Goal: Information Seeking & Learning: Learn about a topic

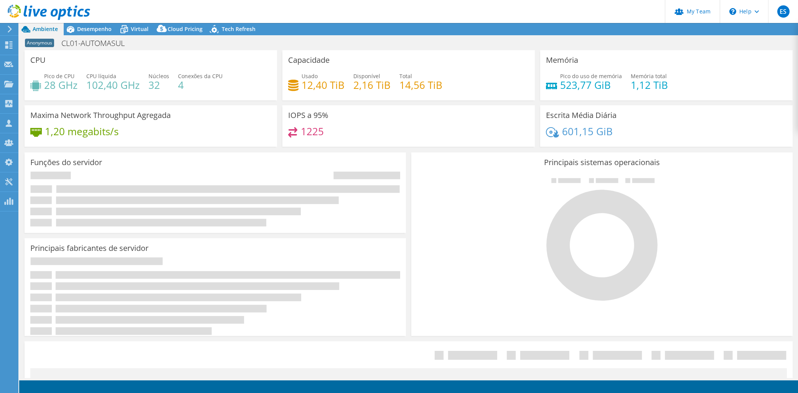
select select "USD"
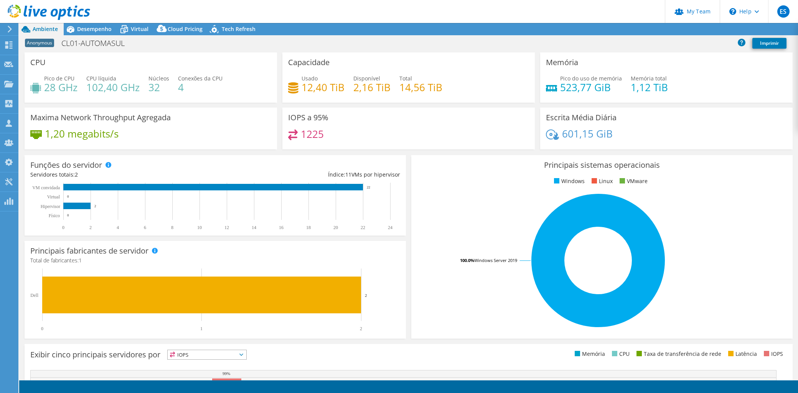
radio input "true"
radio input "false"
click at [103, 31] on span "Desempenho" at bounding box center [94, 28] width 35 height 7
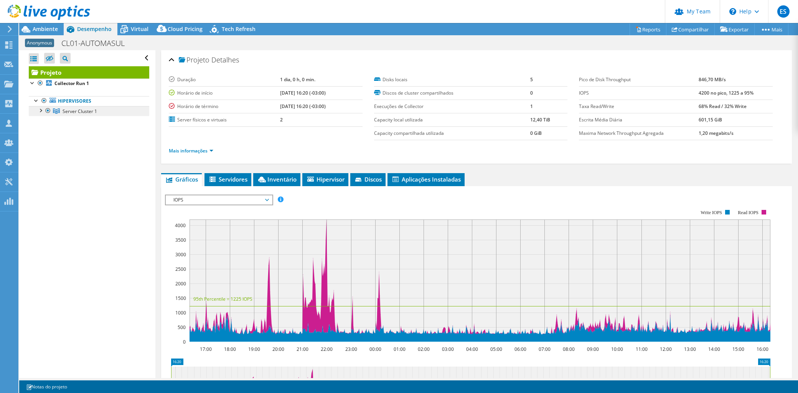
click at [84, 109] on span "Server Cluster 1" at bounding box center [80, 111] width 35 height 7
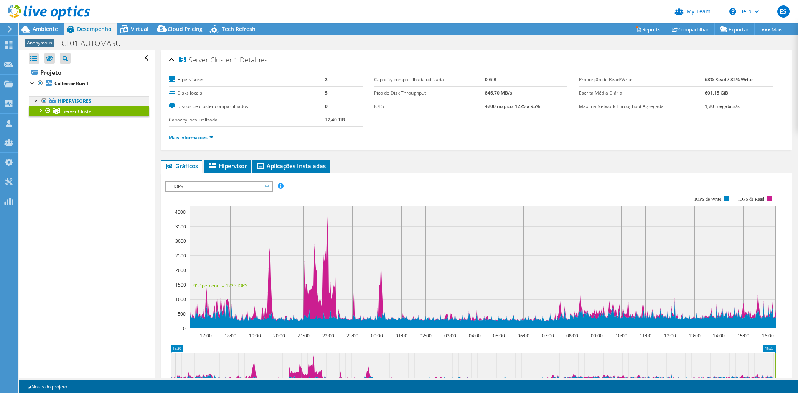
click at [83, 101] on link "Hipervisores" at bounding box center [89, 101] width 120 height 10
click at [76, 101] on link "Hipervisores" at bounding box center [89, 101] width 120 height 10
click at [194, 138] on link "Mais informações" at bounding box center [191, 137] width 44 height 7
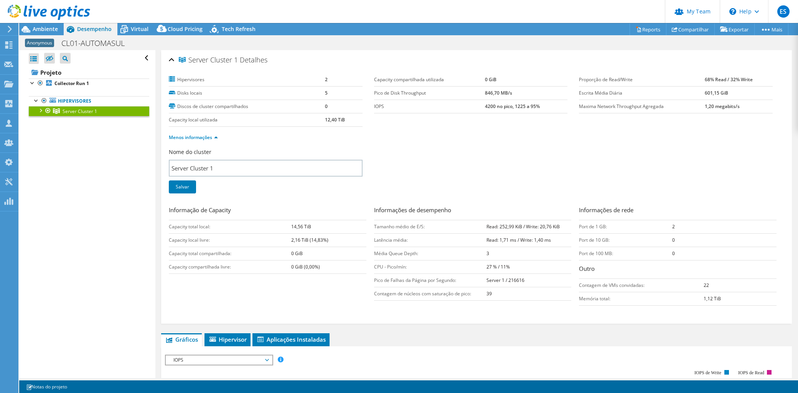
click at [71, 111] on span "Server Cluster 1" at bounding box center [80, 111] width 35 height 7
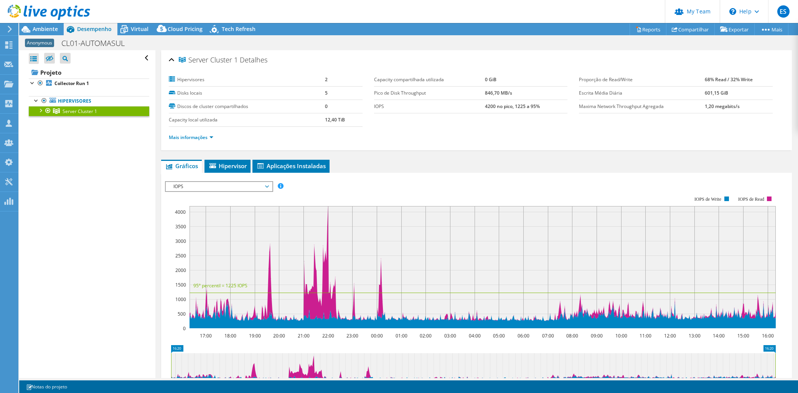
click at [185, 132] on ul "Mais informações" at bounding box center [476, 137] width 615 height 10
click at [185, 137] on link "Mais informações" at bounding box center [191, 137] width 44 height 7
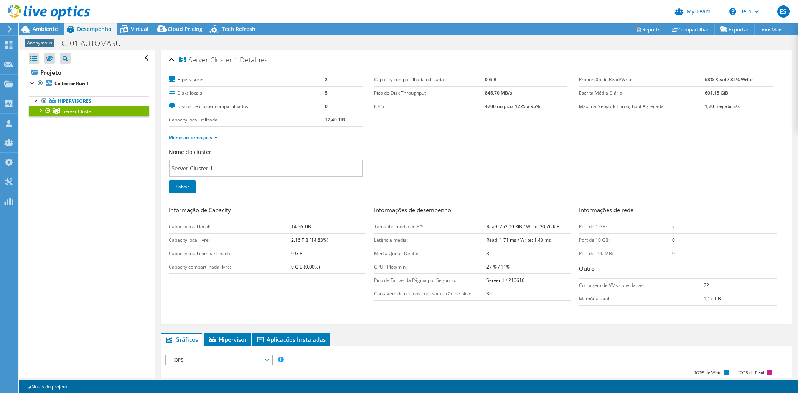
click at [85, 31] on span "Desempenho" at bounding box center [94, 28] width 35 height 7
click at [79, 97] on link "Hipervisores" at bounding box center [89, 101] width 120 height 10
click at [76, 100] on link "Hipervisores" at bounding box center [89, 101] width 120 height 10
click at [43, 110] on div at bounding box center [40, 110] width 8 height 8
click at [68, 123] on link "Server 1" at bounding box center [89, 121] width 120 height 10
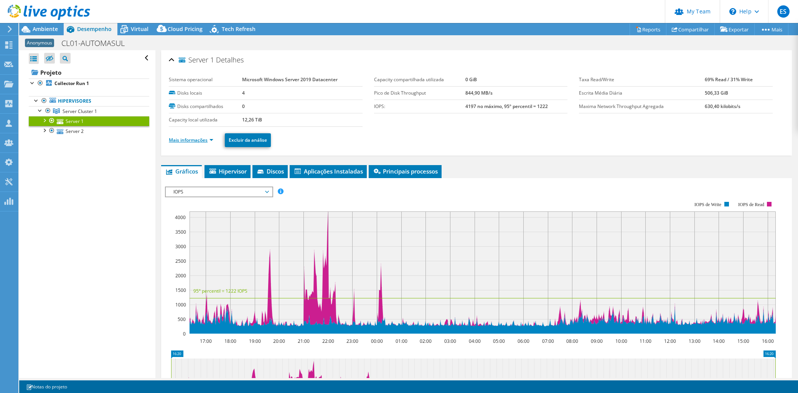
click at [190, 137] on link "Mais informações" at bounding box center [191, 140] width 44 height 7
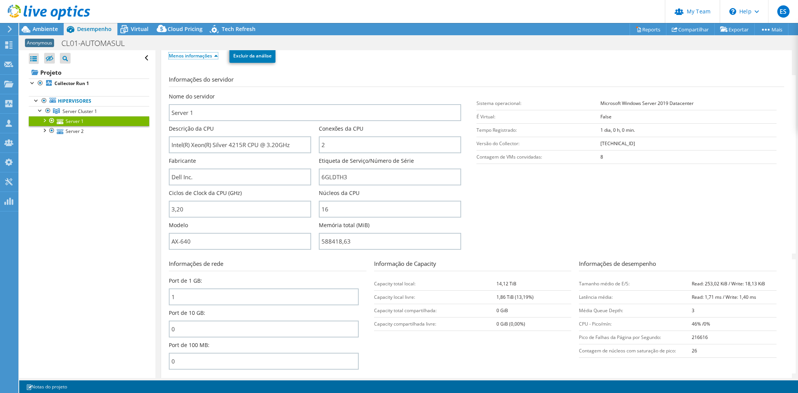
scroll to position [85, 0]
click at [83, 135] on link "Server 2" at bounding box center [89, 131] width 120 height 10
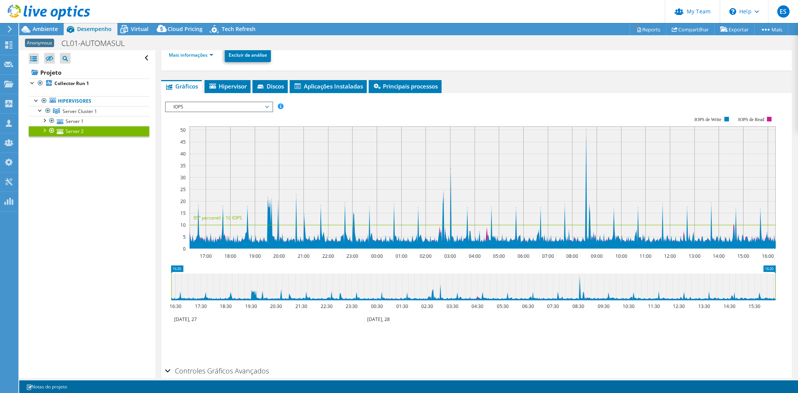
click at [194, 51] on li "Mais informações" at bounding box center [193, 55] width 49 height 8
click at [195, 55] on link "Mais informações" at bounding box center [191, 55] width 44 height 7
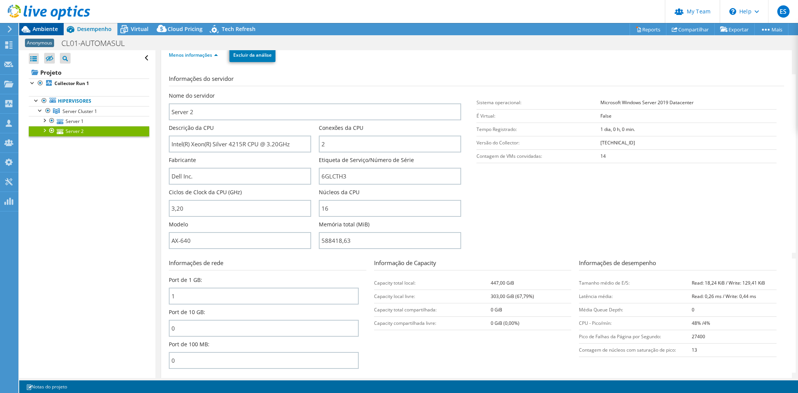
click at [43, 26] on span "Ambiente" at bounding box center [45, 28] width 25 height 7
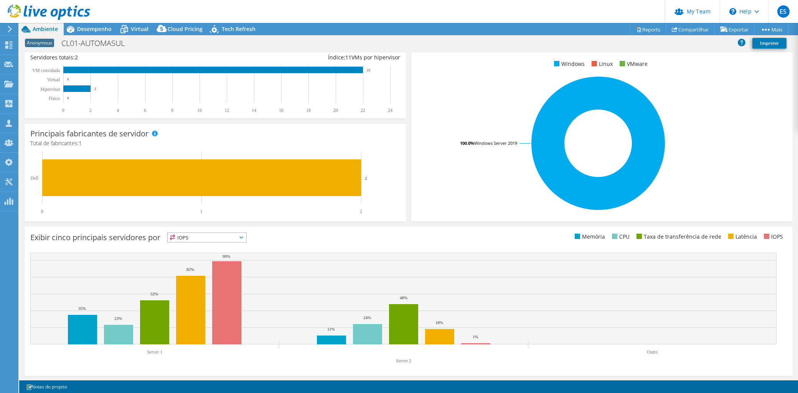
scroll to position [0, 0]
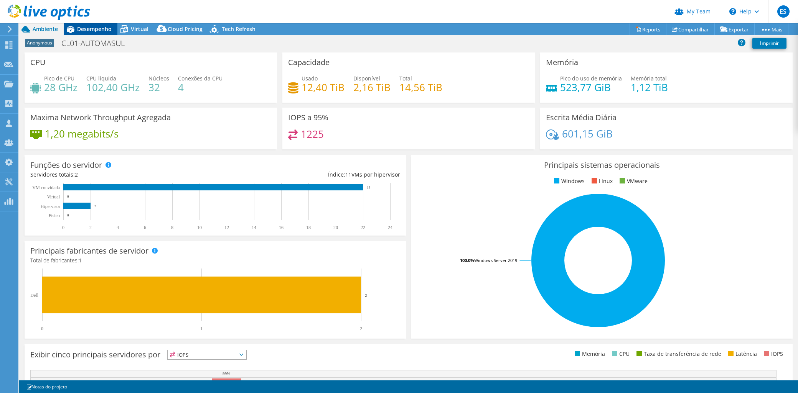
click at [96, 28] on span "Desempenho" at bounding box center [94, 28] width 35 height 7
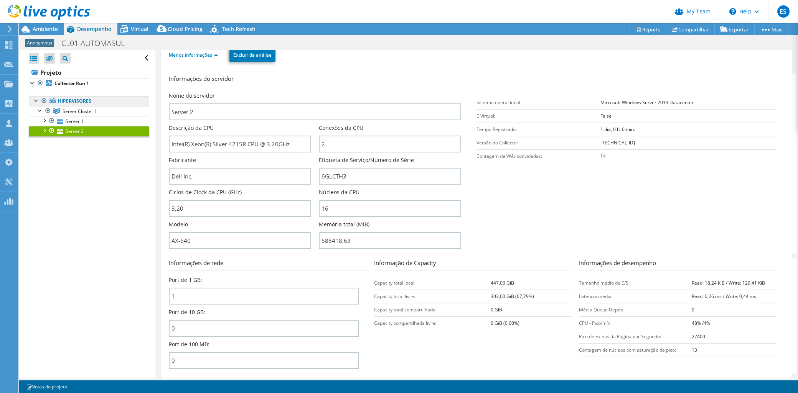
click at [87, 105] on link "Hipervisores" at bounding box center [89, 101] width 120 height 10
click at [75, 112] on span "Server Cluster 1" at bounding box center [80, 111] width 35 height 7
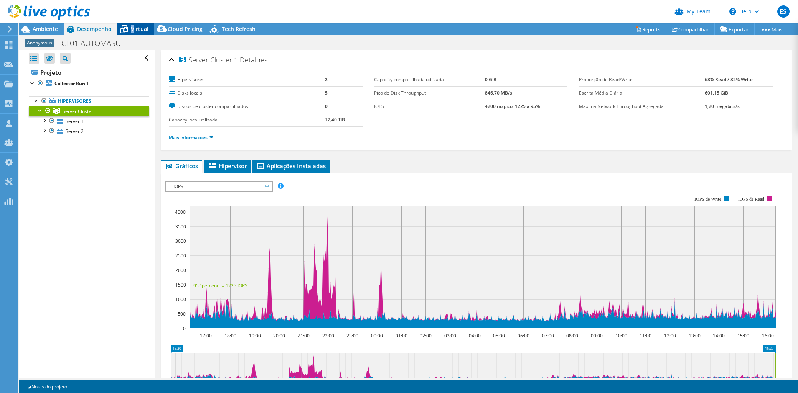
click at [132, 27] on span "Virtual" at bounding box center [140, 28] width 18 height 7
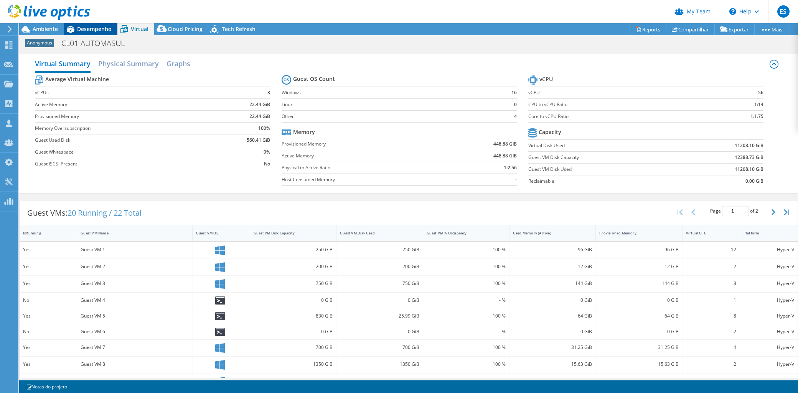
click at [88, 29] on span "Desempenho" at bounding box center [94, 28] width 35 height 7
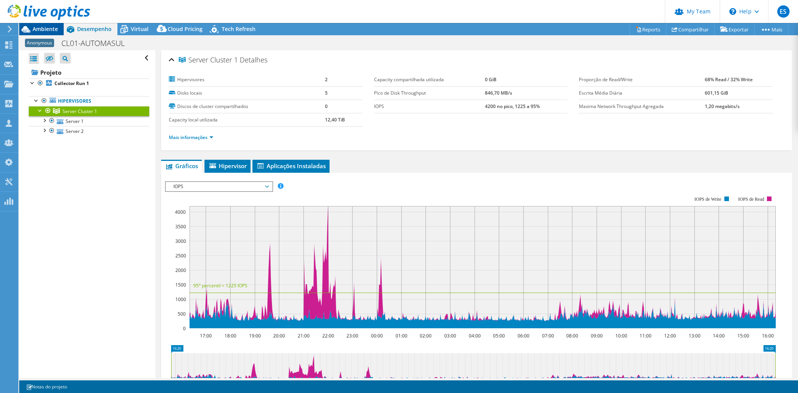
click at [44, 28] on span "Ambiente" at bounding box center [45, 28] width 25 height 7
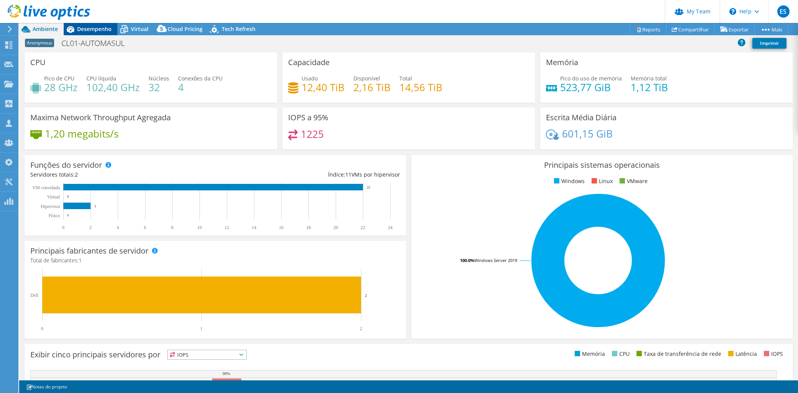
click at [100, 30] on span "Desempenho" at bounding box center [94, 28] width 35 height 7
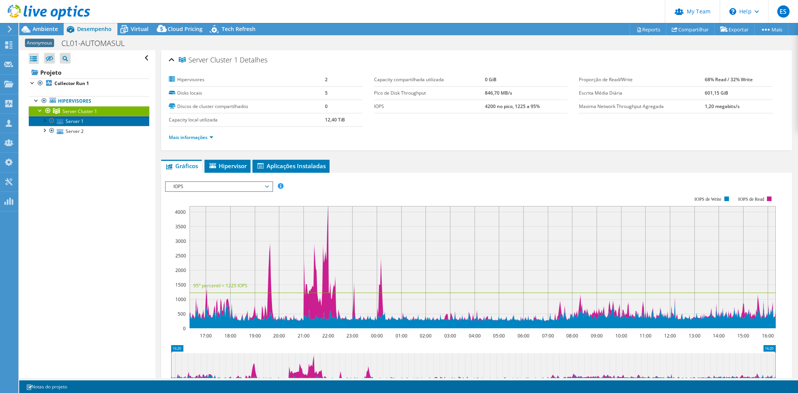
click at [77, 122] on link "Server 1" at bounding box center [89, 121] width 120 height 10
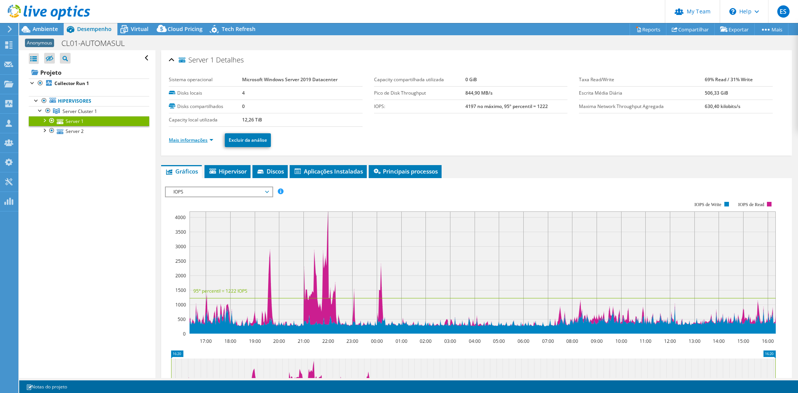
click at [199, 141] on link "Mais informações" at bounding box center [191, 140] width 44 height 7
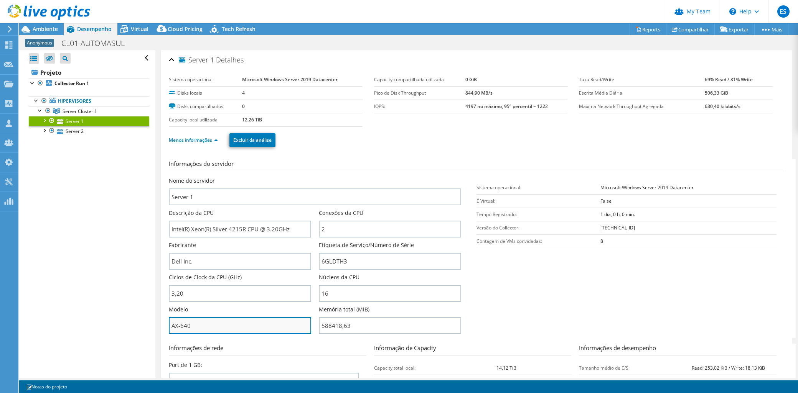
drag, startPoint x: 225, startPoint y: 321, endPoint x: 170, endPoint y: 319, distance: 55.6
click at [170, 319] on input "AX-640" at bounding box center [240, 326] width 142 height 17
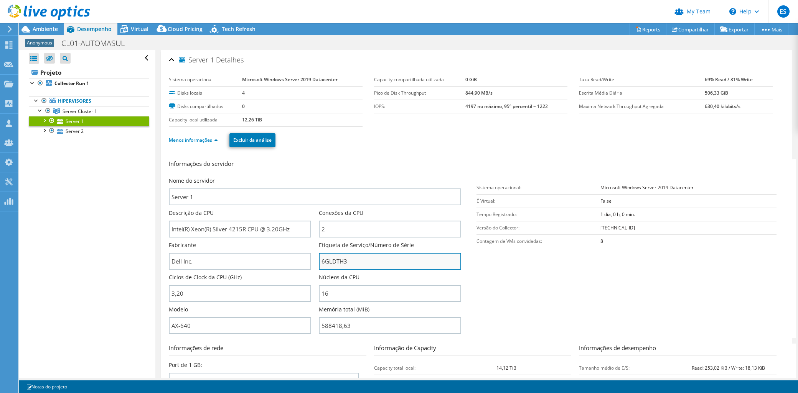
click at [336, 259] on input "6GLDTH3" at bounding box center [390, 261] width 142 height 17
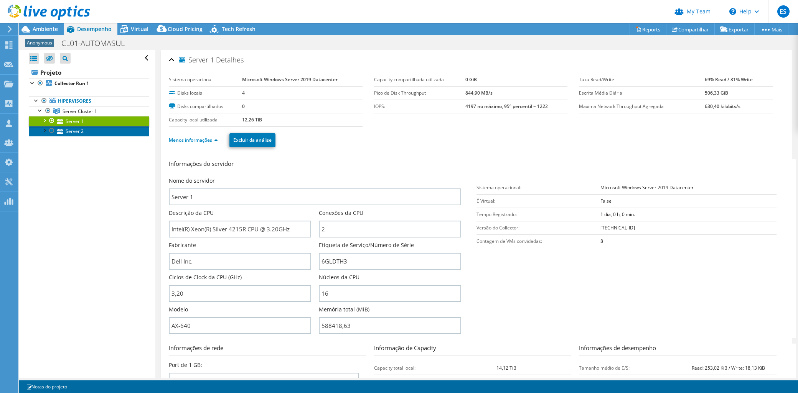
click at [71, 133] on link "Server 2" at bounding box center [89, 131] width 120 height 10
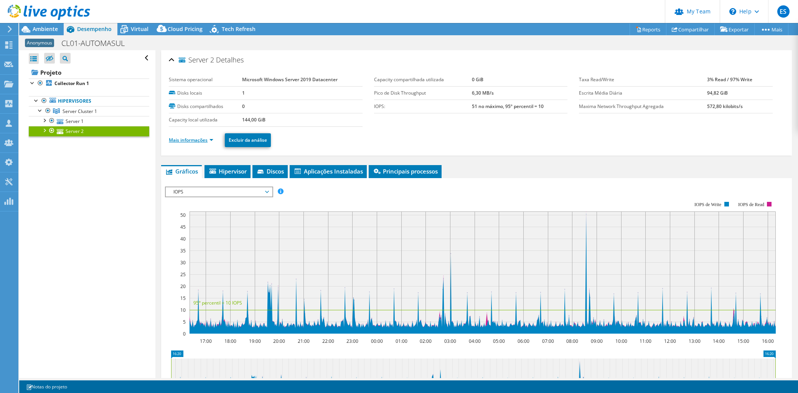
click at [194, 143] on link "Mais informações" at bounding box center [191, 140] width 44 height 7
click at [197, 137] on link "Mais informações" at bounding box center [191, 140] width 44 height 7
click at [194, 144] on ul "Mais informações Excluir da análise" at bounding box center [476, 140] width 615 height 16
click at [195, 141] on link "Mais informações" at bounding box center [191, 140] width 44 height 7
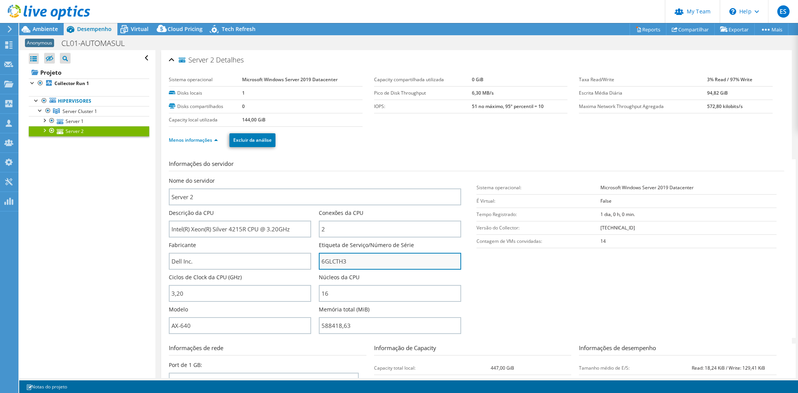
click at [338, 258] on input "6GLCTH3" at bounding box center [390, 261] width 142 height 17
